Goal: Task Accomplishment & Management: Manage account settings

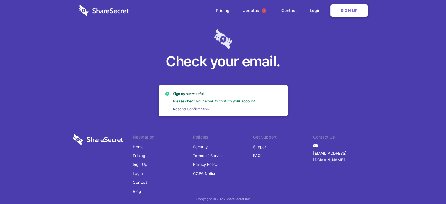
click at [190, 107] on link "Resend Confirmation" at bounding box center [191, 109] width 40 height 5
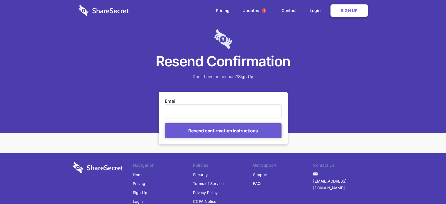
click at [225, 115] on input "Email" at bounding box center [223, 111] width 117 height 14
click at [0, 204] on nordpass-autofill-portal at bounding box center [0, 204] width 0 height 0
type input "[EMAIL_ADDRESS][DOMAIN_NAME]"
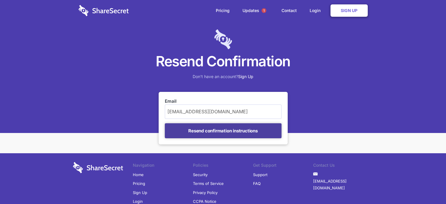
click at [214, 131] on input "Resend confirmation instructions" at bounding box center [223, 130] width 117 height 15
